Goal: Transaction & Acquisition: Purchase product/service

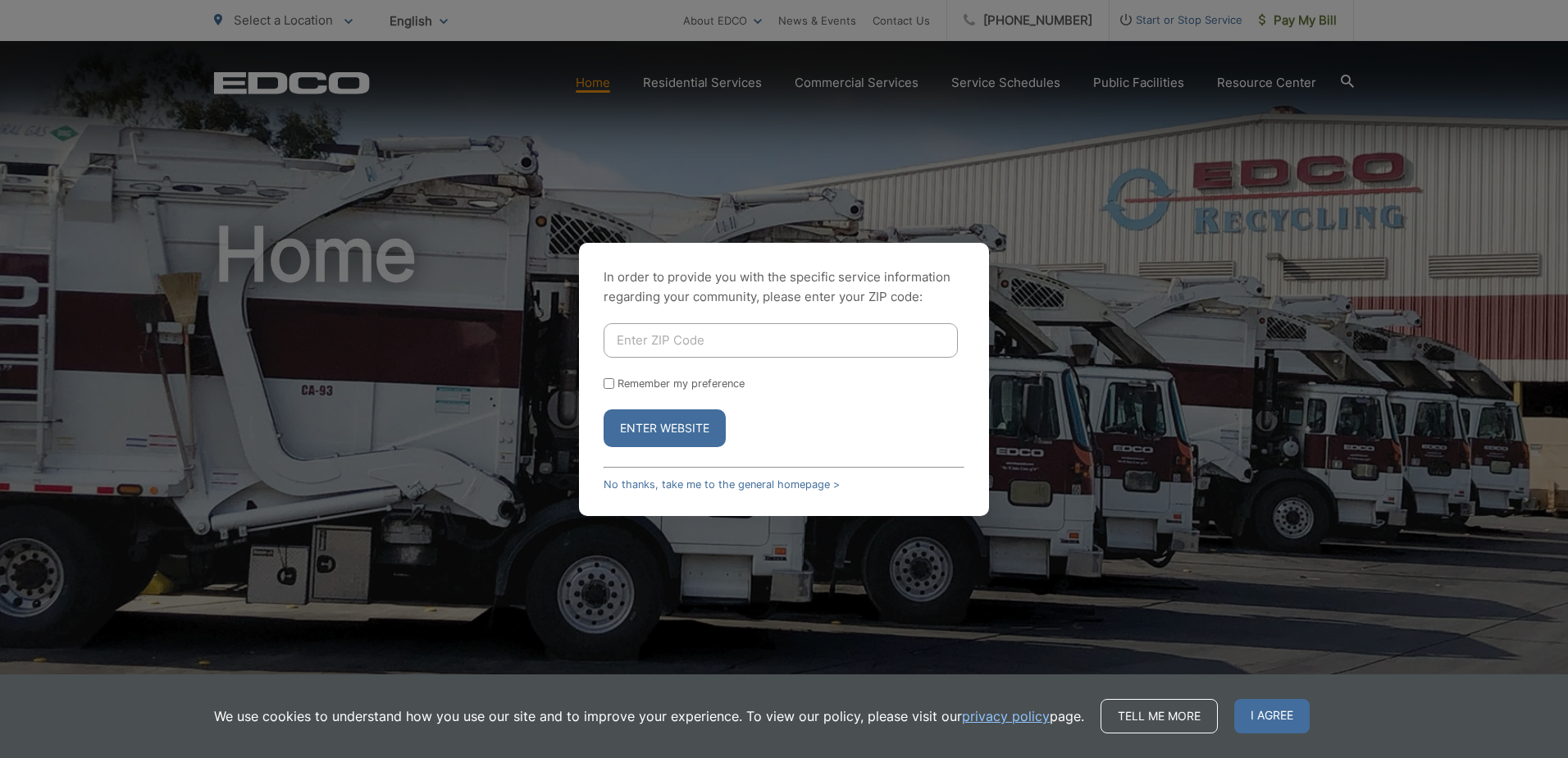
click at [712, 348] on input "Enter ZIP Code" at bounding box center [781, 340] width 354 height 35
click at [677, 347] on input "Enter ZIP Code" at bounding box center [781, 340] width 354 height 35
type input "92083"
click at [685, 420] on button "Enter Website" at bounding box center [664, 428] width 122 height 38
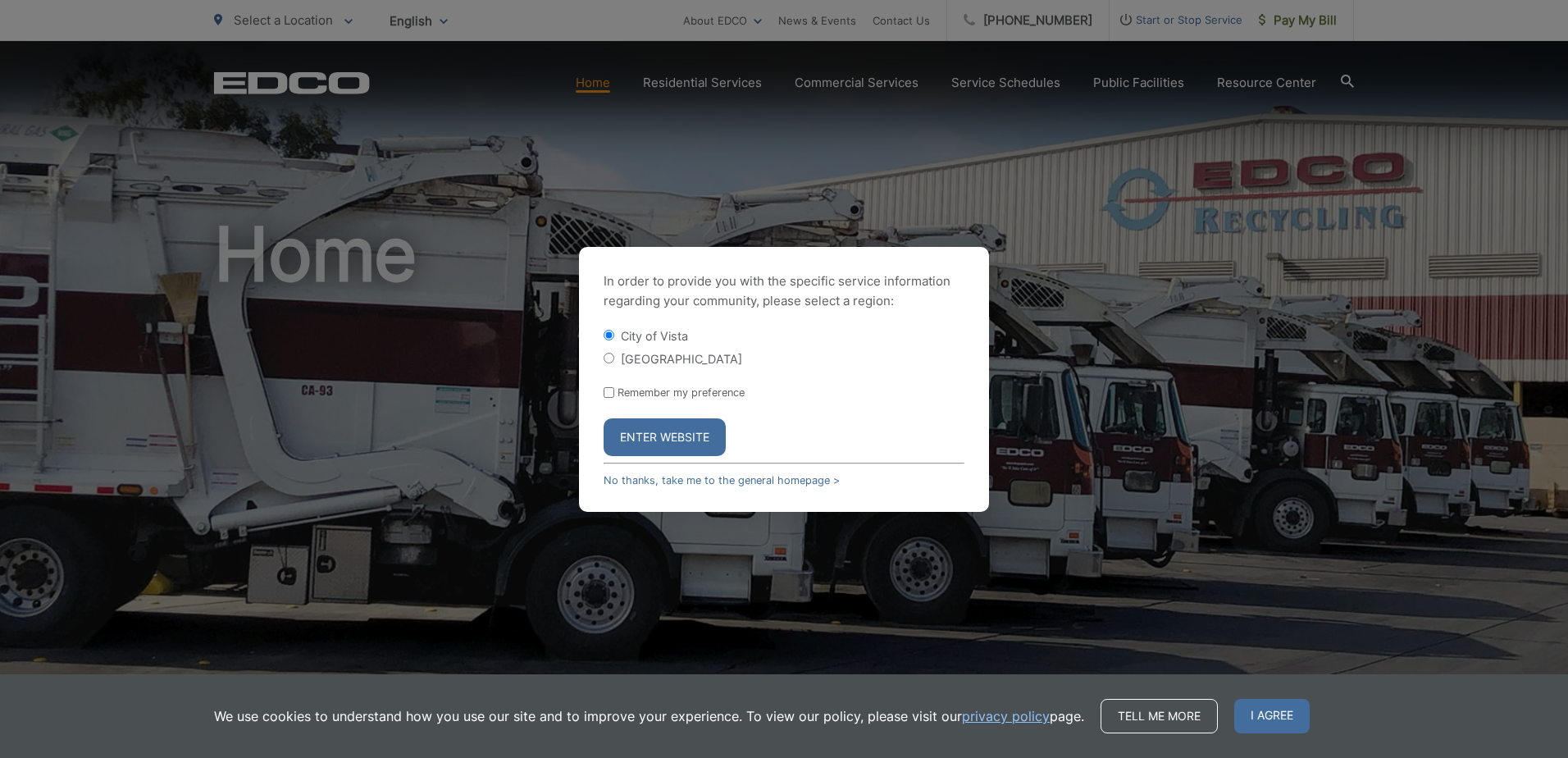
click at [676, 443] on button "Enter Website" at bounding box center [664, 437] width 122 height 38
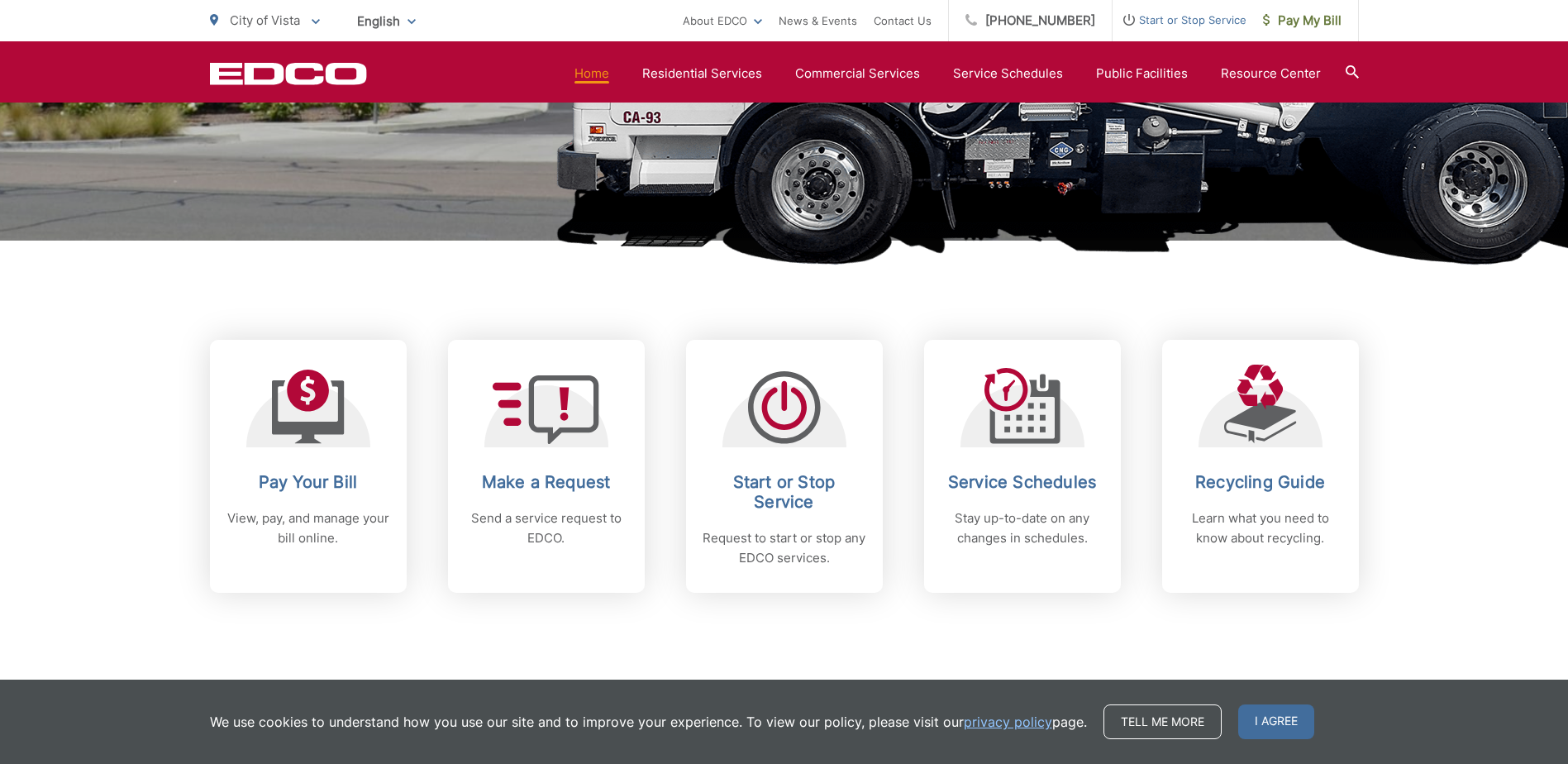
scroll to position [579, 0]
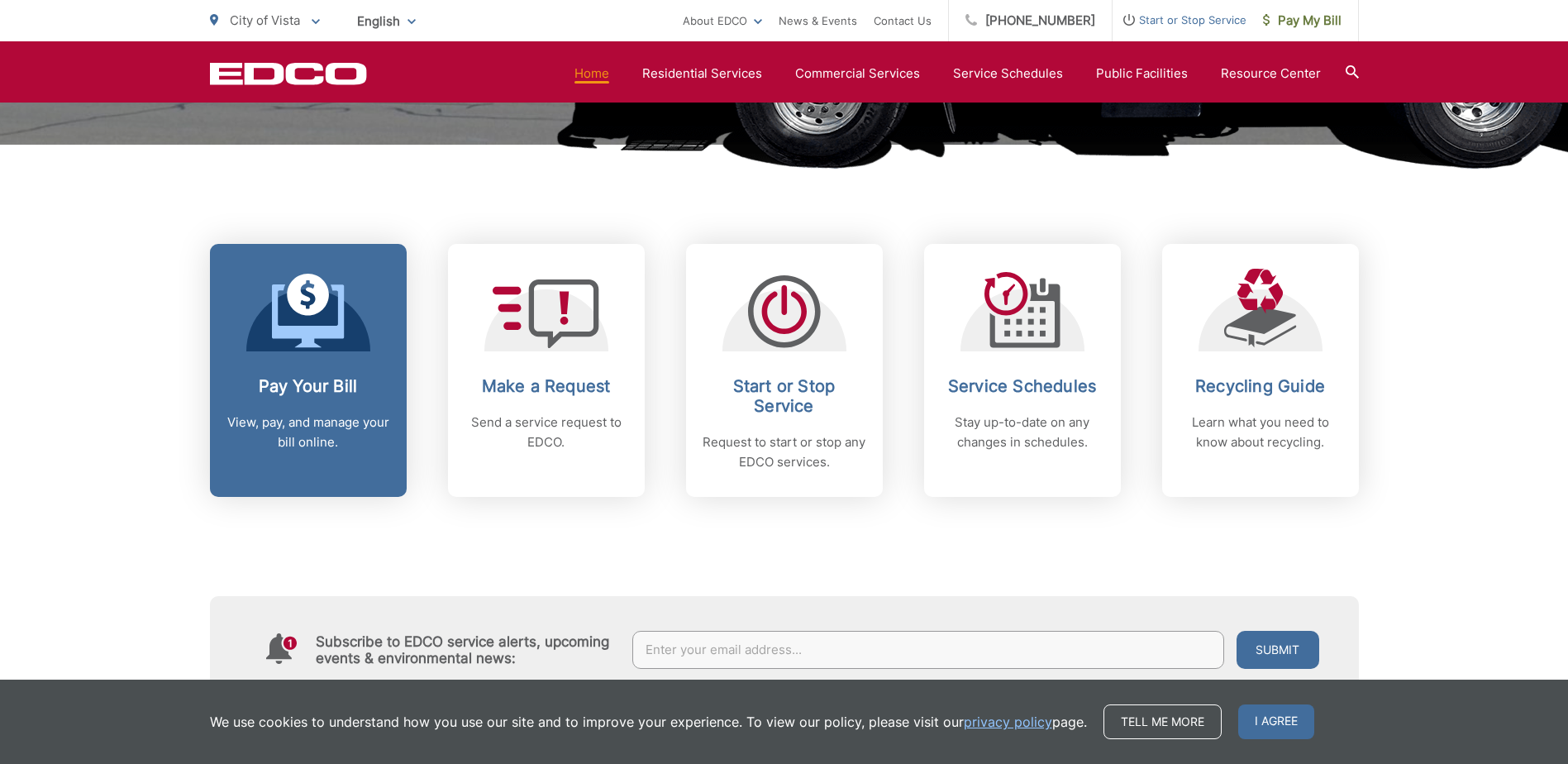
click at [295, 343] on icon at bounding box center [308, 311] width 73 height 74
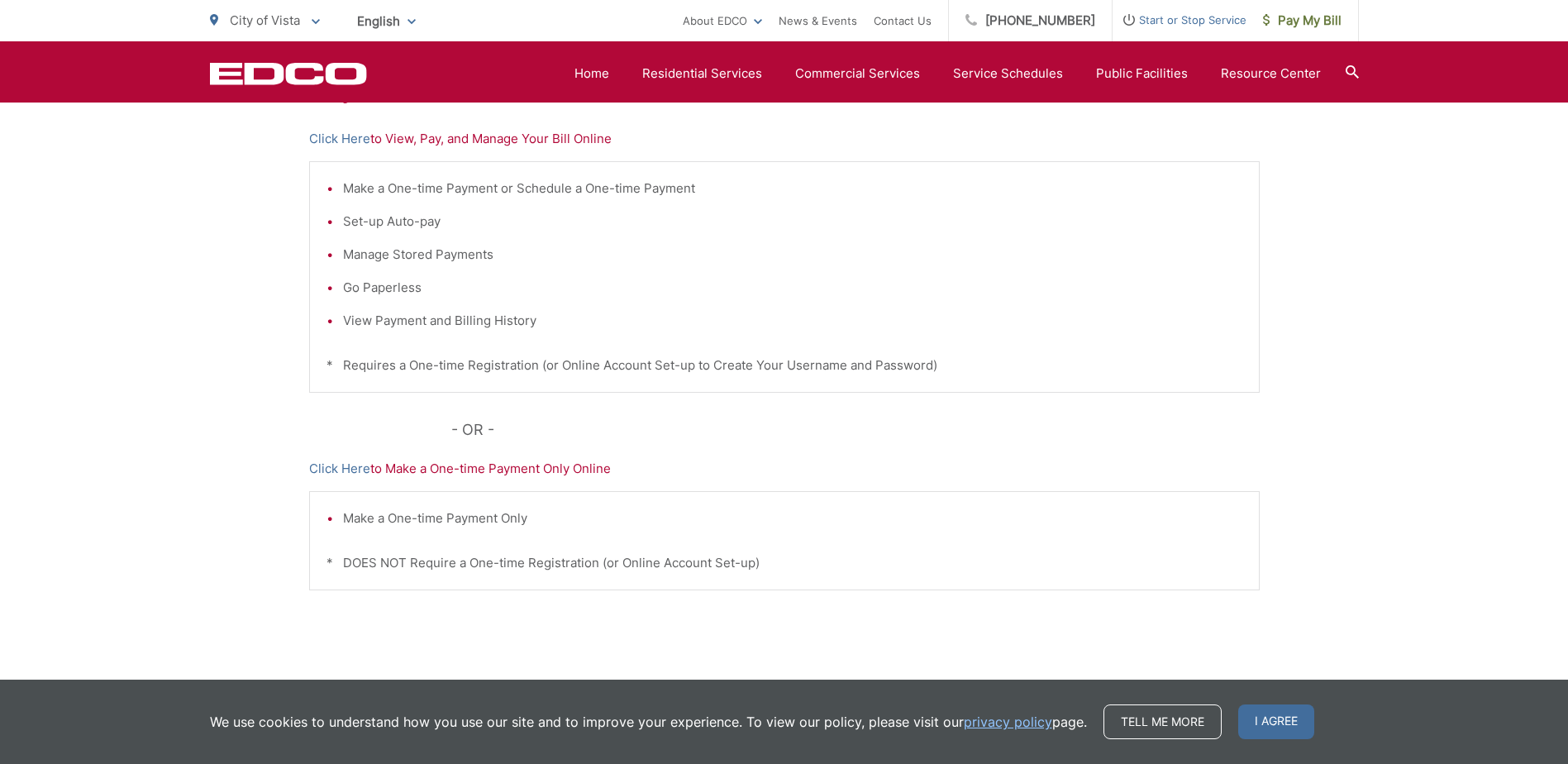
scroll to position [329, 0]
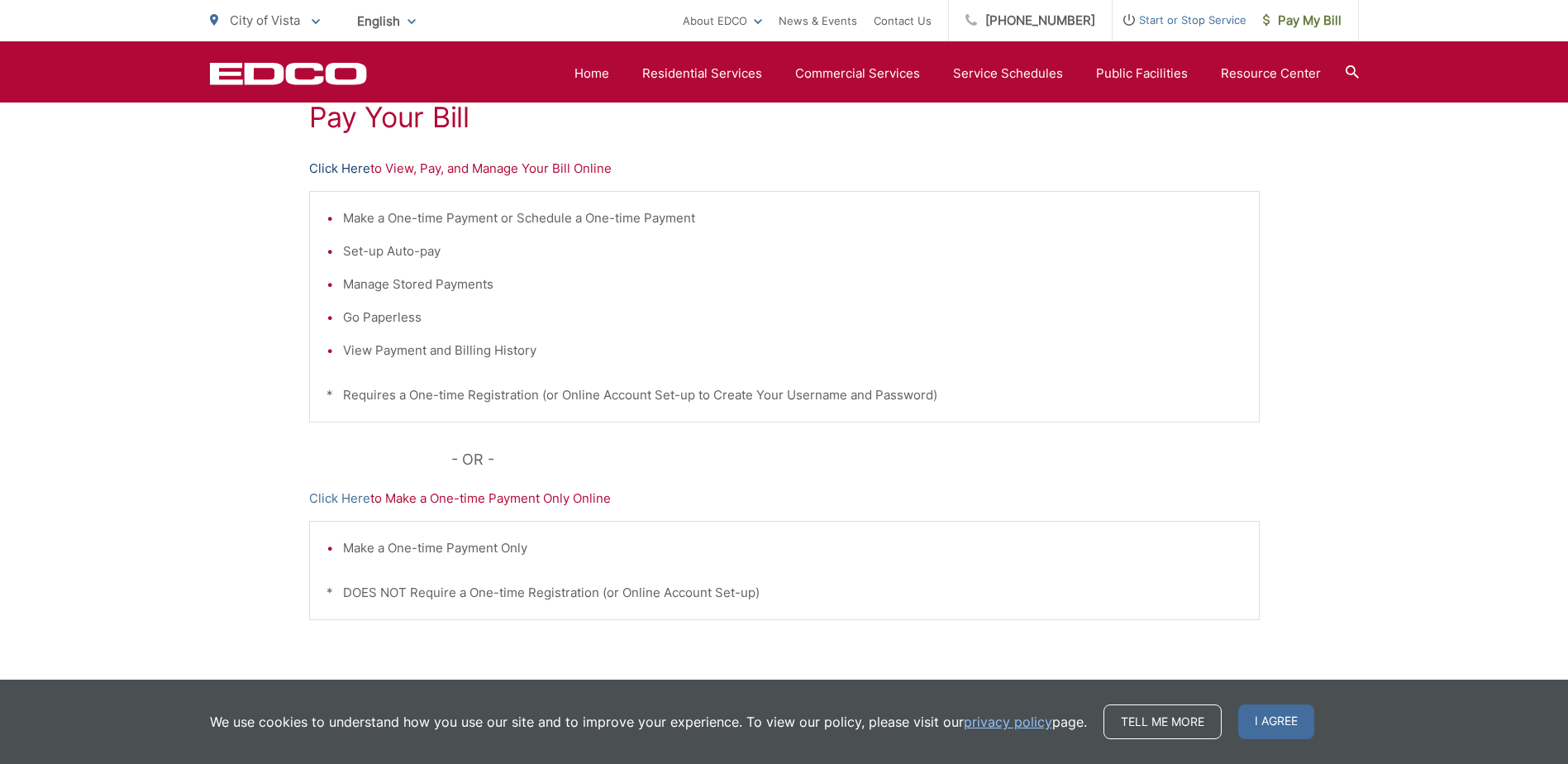
click at [339, 169] on link "Click Here" at bounding box center [339, 168] width 61 height 19
